Goal: Task Accomplishment & Management: Complete application form

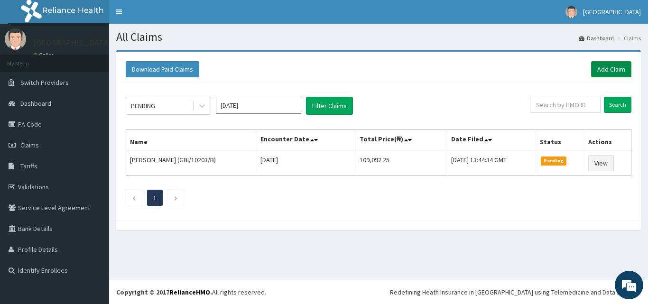
click at [604, 68] on link "Add Claim" at bounding box center [611, 69] width 40 height 16
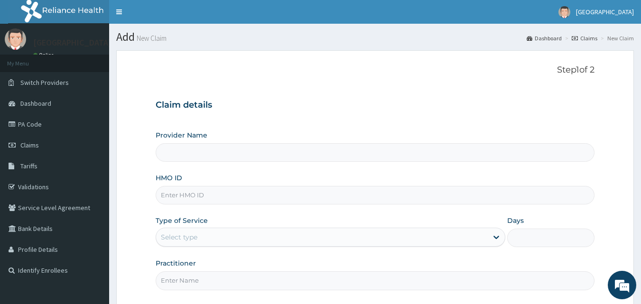
type input "El-Hussain Specialist Hospital"
click at [213, 193] on input "HMO ID" at bounding box center [375, 195] width 439 height 18
type input "LGL/10258/A"
click at [216, 238] on div "Select type" at bounding box center [321, 236] width 331 height 15
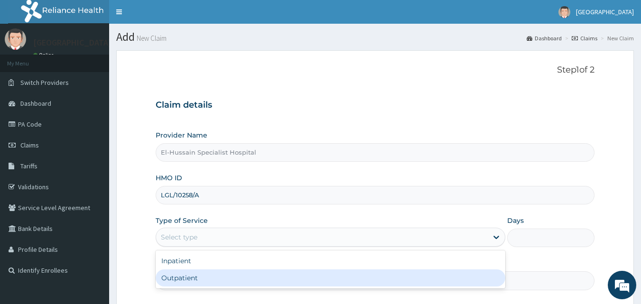
click at [213, 275] on div "Outpatient" at bounding box center [330, 277] width 349 height 17
type input "1"
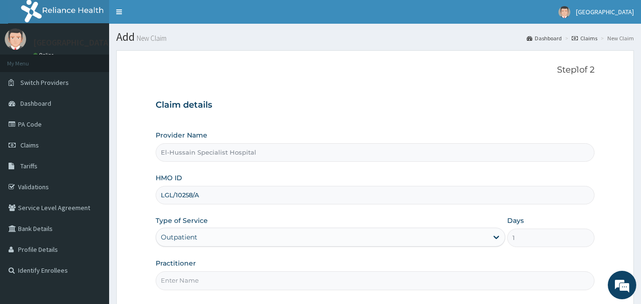
click at [216, 282] on input "Practitioner" at bounding box center [375, 280] width 439 height 18
type input "DR EDWARD"
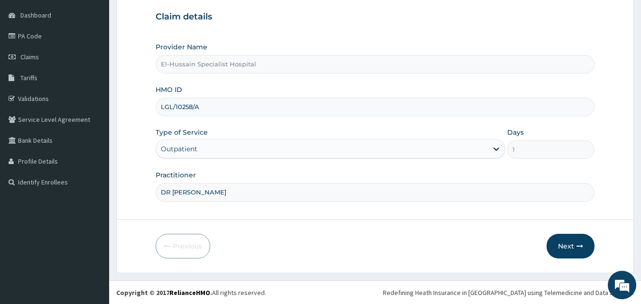
scroll to position [89, 0]
click at [549, 246] on button "Next" at bounding box center [570, 245] width 48 height 25
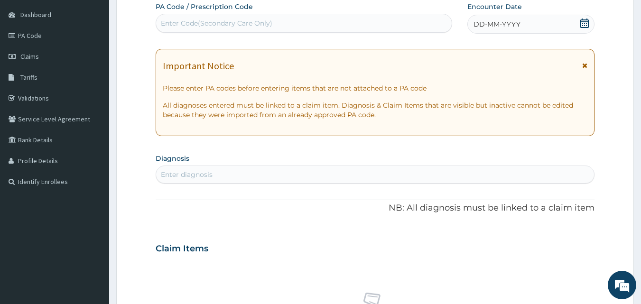
click at [240, 24] on div "Enter Code(Secondary Care Only)" at bounding box center [216, 22] width 111 height 9
drag, startPoint x: 240, startPoint y: 24, endPoint x: 214, endPoint y: 23, distance: 26.6
click at [214, 23] on div "Enter Code(Secondary Care Only)" at bounding box center [216, 22] width 111 height 9
paste input "PA/631E31"
type input "PA/631E31"
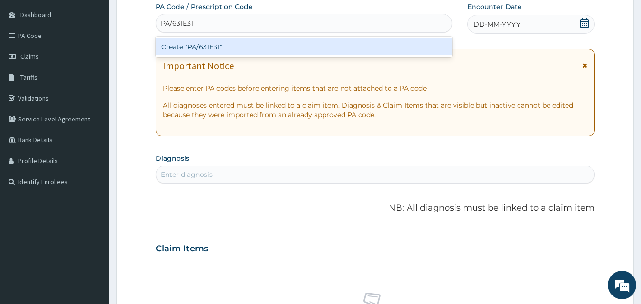
click at [211, 50] on div "Create "PA/631E31"" at bounding box center [304, 46] width 297 height 17
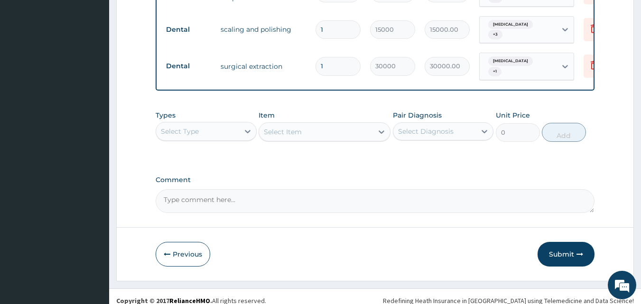
scroll to position [444, 0]
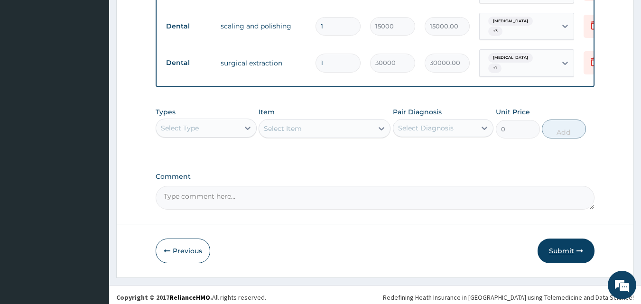
click at [559, 241] on button "Submit" at bounding box center [565, 250] width 57 height 25
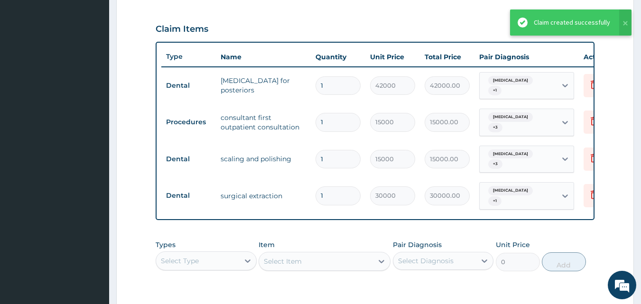
scroll to position [160, 0]
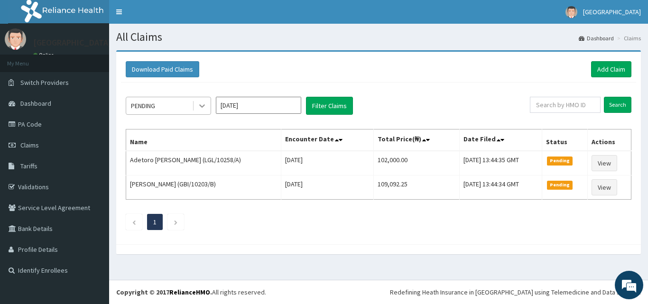
click at [200, 107] on icon at bounding box center [201, 105] width 9 height 9
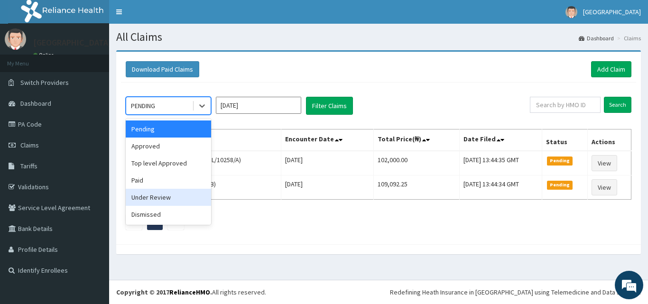
drag, startPoint x: 167, startPoint y: 198, endPoint x: 255, endPoint y: 134, distance: 108.6
click at [167, 197] on div "Under Review" at bounding box center [168, 197] width 85 height 17
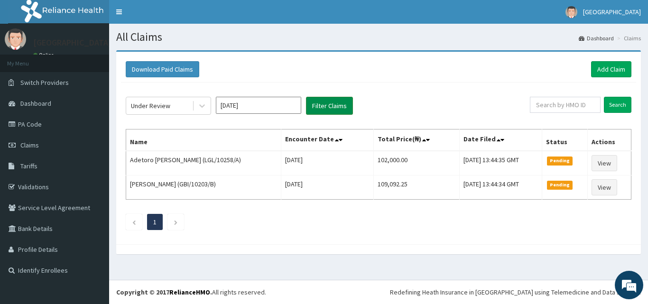
click at [335, 106] on button "Filter Claims" at bounding box center [329, 106] width 47 height 18
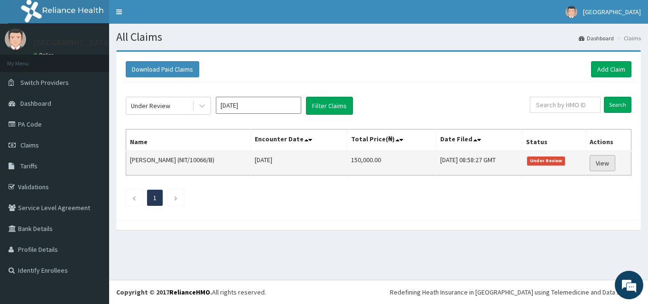
click at [605, 160] on link "View" at bounding box center [602, 163] width 26 height 16
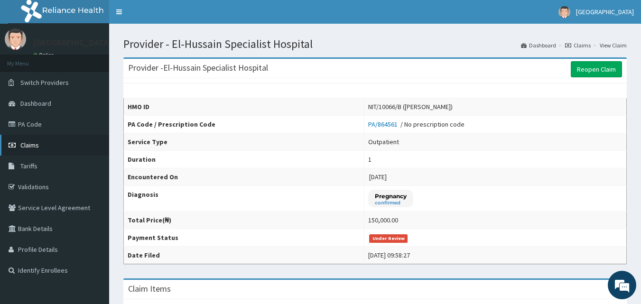
click at [58, 146] on link "Claims" at bounding box center [54, 145] width 109 height 21
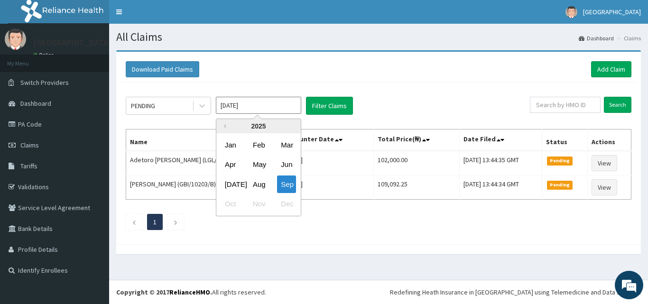
click at [265, 105] on input "[DATE]" at bounding box center [258, 105] width 85 height 17
click at [263, 183] on div "Aug" at bounding box center [258, 184] width 19 height 18
type input "[DATE]"
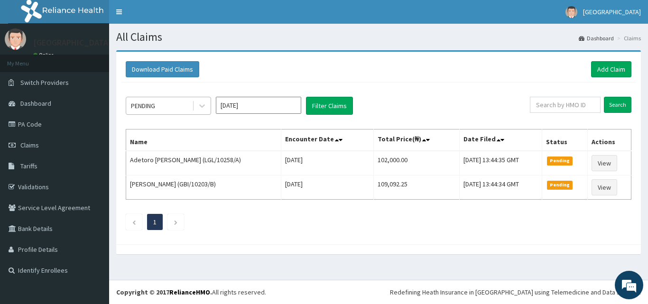
click at [183, 107] on div "PENDING" at bounding box center [159, 105] width 66 height 15
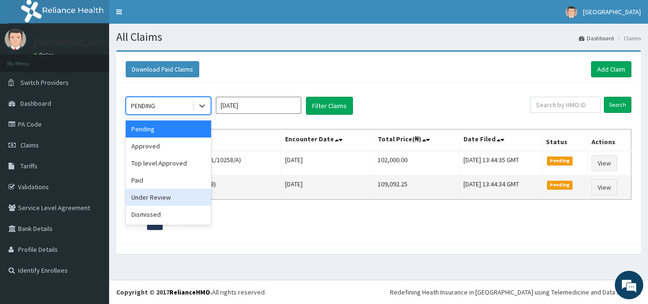
click at [165, 193] on div "Under Review" at bounding box center [168, 197] width 85 height 17
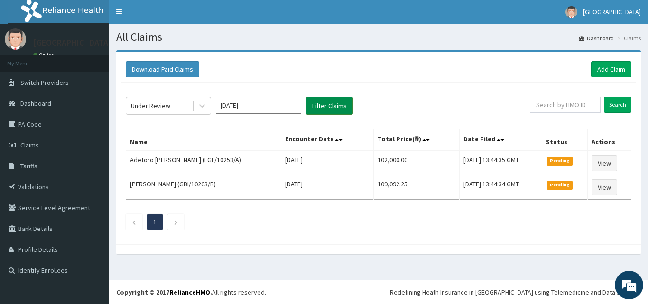
click at [311, 109] on button "Filter Claims" at bounding box center [329, 106] width 47 height 18
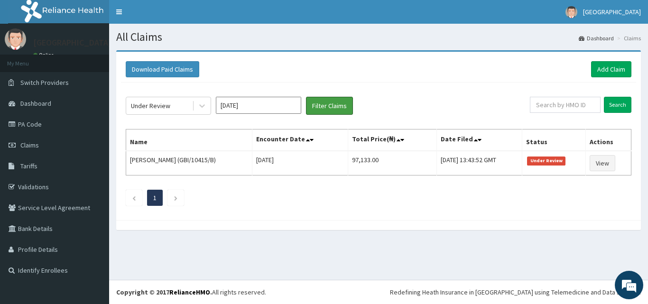
click at [350, 86] on div "Under Review Aug 2025 Filter Claims Search Name Encounter Date Total Price(₦) D…" at bounding box center [378, 148] width 515 height 133
